Goal: Transaction & Acquisition: Purchase product/service

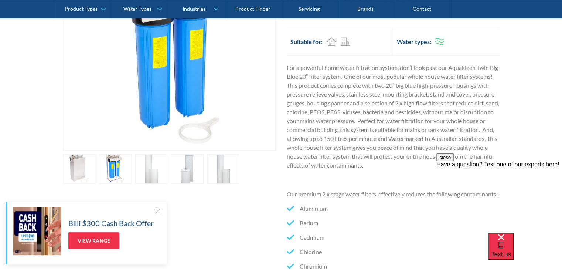
scroll to position [222, 0]
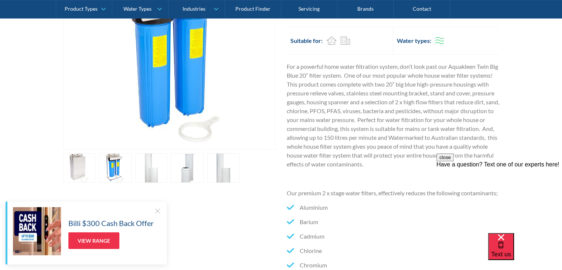
click at [72, 153] on link "open lightbox" at bounding box center [79, 168] width 33 height 30
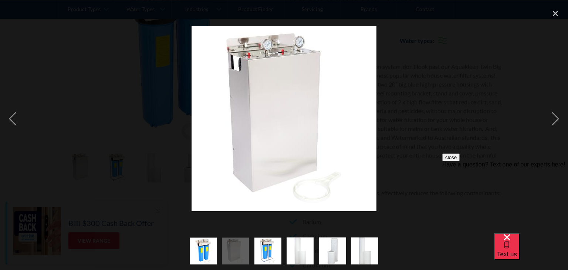
click at [235, 250] on img "show item 2 of 6" at bounding box center [235, 250] width 27 height 27
click at [266, 250] on img "show item 3 of 6" at bounding box center [267, 250] width 27 height 27
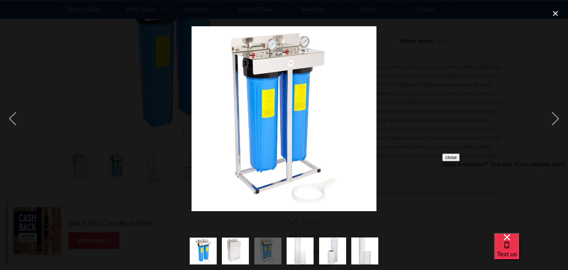
click at [295, 250] on img "show item 4 of 6" at bounding box center [300, 251] width 27 height 34
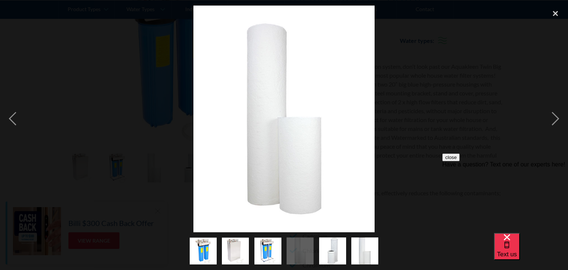
click at [327, 250] on img "show item 5 of 6" at bounding box center [332, 251] width 27 height 34
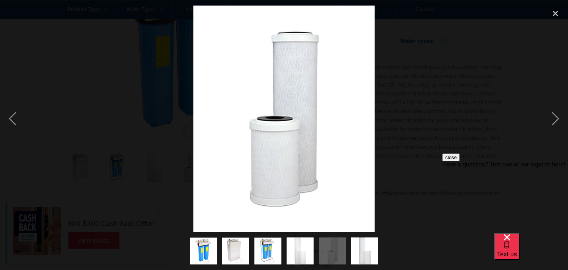
click at [365, 252] on img "show item 6 of 6" at bounding box center [364, 251] width 27 height 34
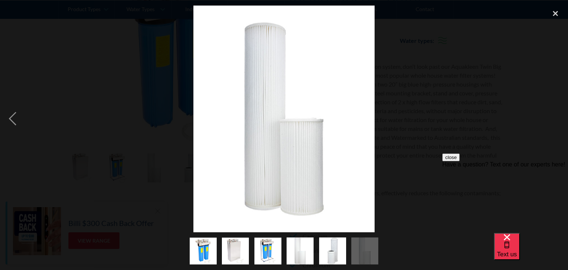
click at [202, 252] on img "show item 1 of 6" at bounding box center [203, 250] width 27 height 27
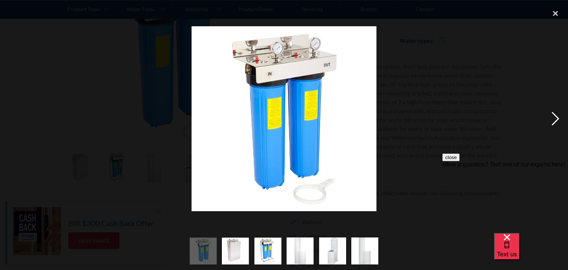
click at [556, 120] on div "next image" at bounding box center [555, 119] width 25 height 227
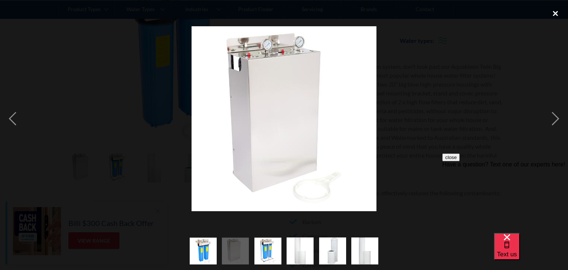
click at [555, 13] on div "close lightbox" at bounding box center [555, 14] width 25 height 16
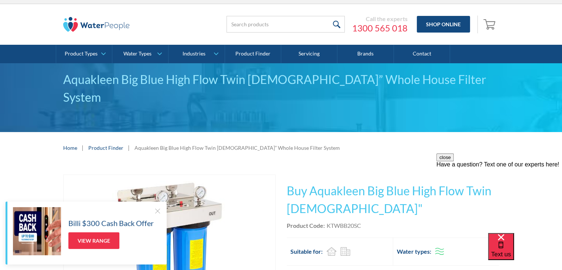
scroll to position [0, 0]
